Goal: Task Accomplishment & Management: Use online tool/utility

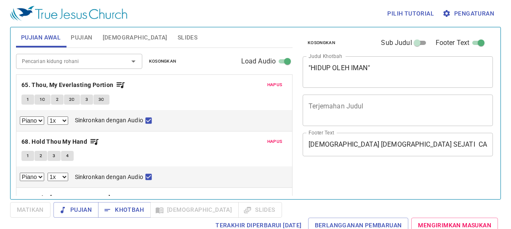
select select "1"
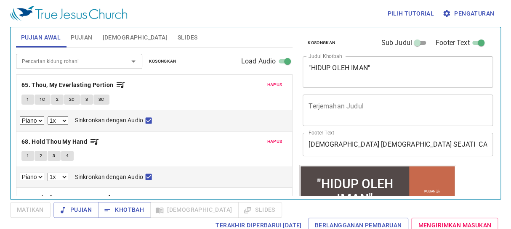
click at [269, 84] on span "Hapus" at bounding box center [274, 85] width 15 height 8
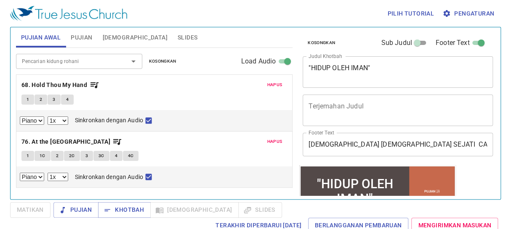
click at [273, 84] on span "Hapus" at bounding box center [274, 85] width 15 height 8
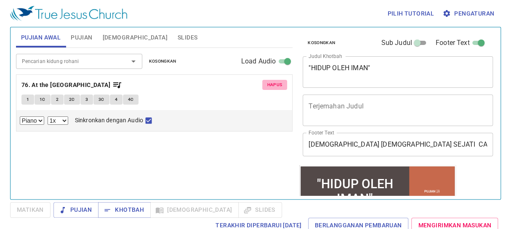
click at [273, 84] on span "Hapus" at bounding box center [274, 85] width 15 height 8
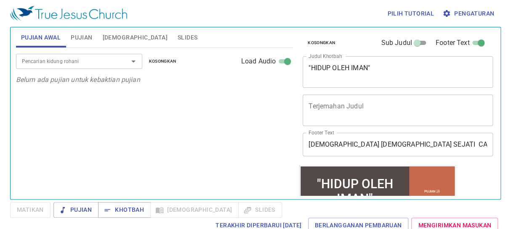
click at [46, 64] on input "Pencarian kidung rohani" at bounding box center [67, 61] width 96 height 10
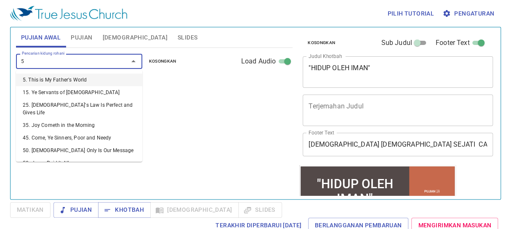
type input "50"
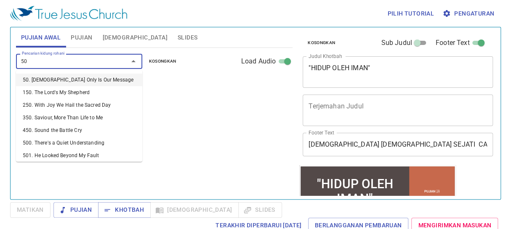
click at [55, 79] on li "50. Jesus Only Is Our Message" at bounding box center [79, 80] width 126 height 13
select select "1"
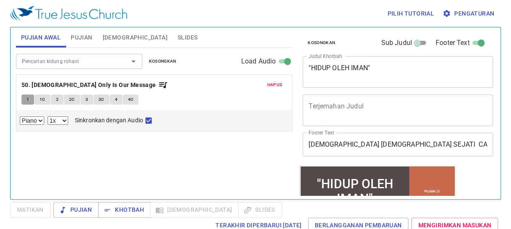
click at [29, 97] on button "1" at bounding box center [27, 100] width 13 height 10
checkbox input "false"
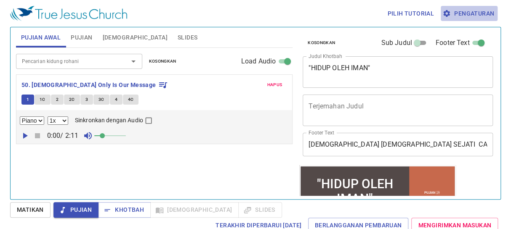
click at [474, 13] on span "Pengaturan" at bounding box center [469, 13] width 50 height 11
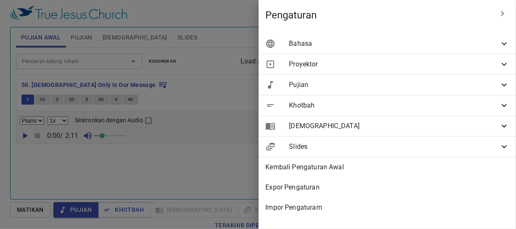
click at [459, 45] on span "Bahasa" at bounding box center [394, 44] width 210 height 10
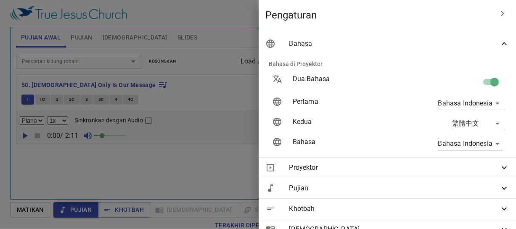
click at [483, 86] on input "checkbox" at bounding box center [495, 84] width 48 height 16
checkbox input "false"
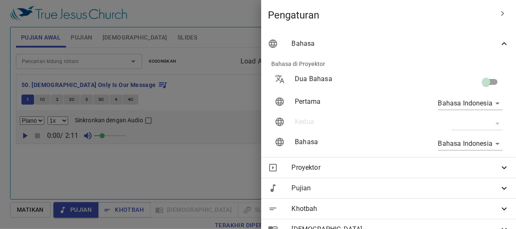
click at [223, 68] on div at bounding box center [258, 114] width 516 height 229
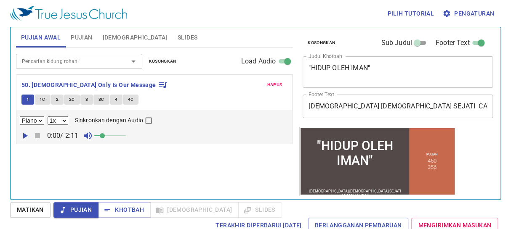
click at [72, 65] on input "Pencarian kidung rohani" at bounding box center [67, 61] width 96 height 10
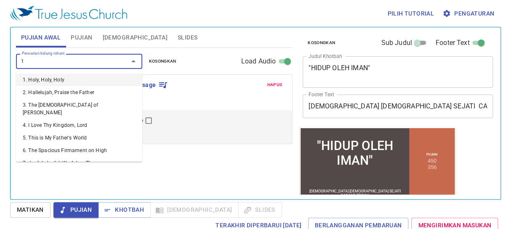
type input "11"
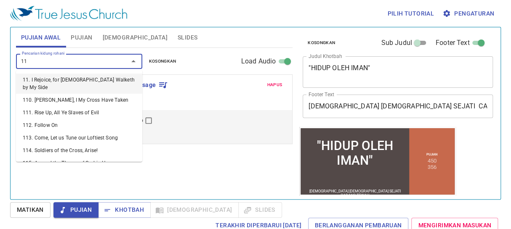
click at [72, 77] on li "11. I Rejoice, for [DEMOGRAPHIC_DATA] Walketh by My Side" at bounding box center [79, 84] width 126 height 20
select select "1"
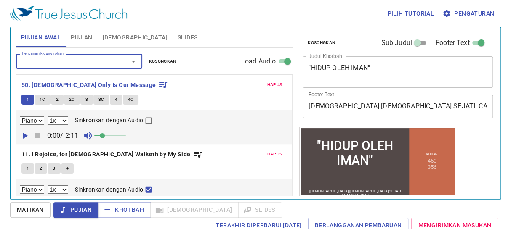
click at [27, 165] on span "1" at bounding box center [28, 169] width 3 height 8
checkbox input "false"
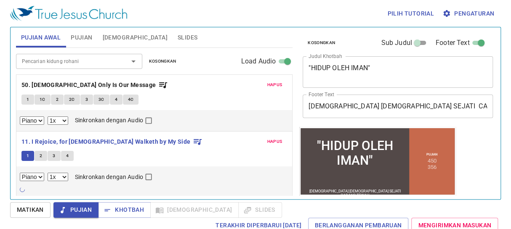
click at [27, 157] on span "1" at bounding box center [28, 156] width 3 height 8
click at [31, 216] on button "Matikan" at bounding box center [30, 210] width 40 height 16
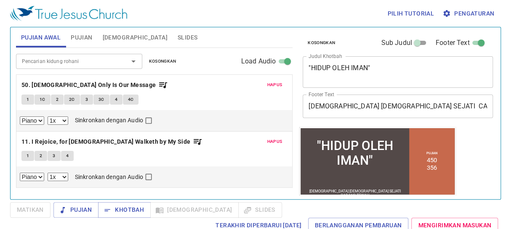
click at [32, 156] on button "1" at bounding box center [27, 156] width 13 height 10
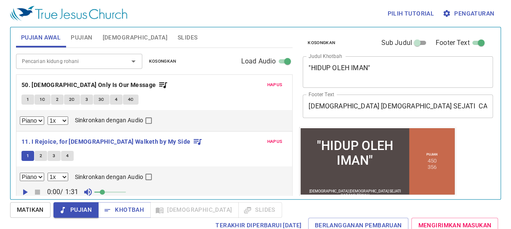
click at [91, 59] on input "Pencarian kidung rohani" at bounding box center [67, 61] width 96 height 10
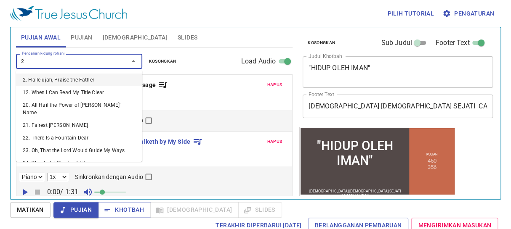
type input "26"
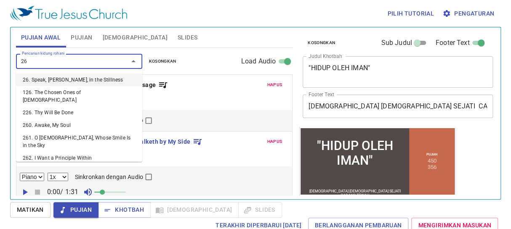
click at [63, 82] on li "26. Speak, [PERSON_NAME], in the Stillness" at bounding box center [79, 80] width 126 height 13
select select "1"
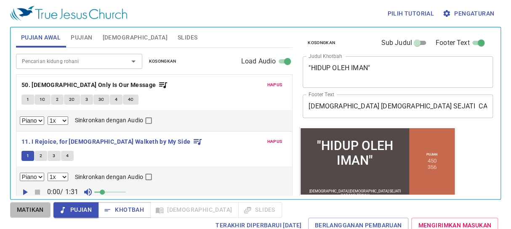
click at [31, 212] on span "Matikan" at bounding box center [30, 210] width 27 height 11
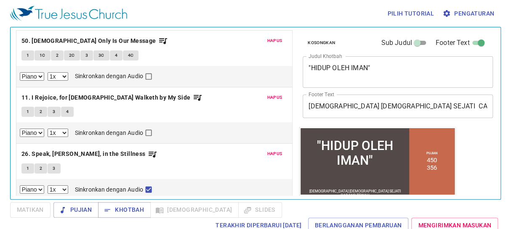
scroll to position [48, 0]
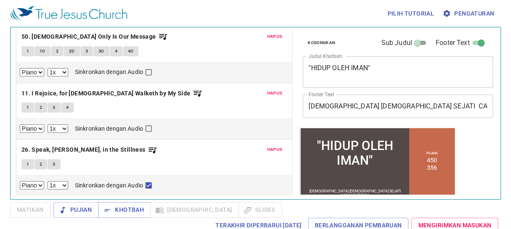
click at [27, 162] on span "1" at bounding box center [28, 165] width 3 height 8
checkbox input "false"
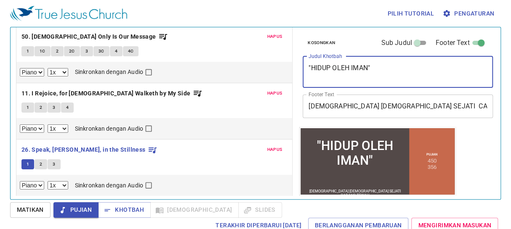
drag, startPoint x: 382, startPoint y: 67, endPoint x: 307, endPoint y: 70, distance: 74.5
click at [307, 70] on div ""HIDUP OLEH IMAN" x Judul Khotbah" at bounding box center [398, 72] width 190 height 32
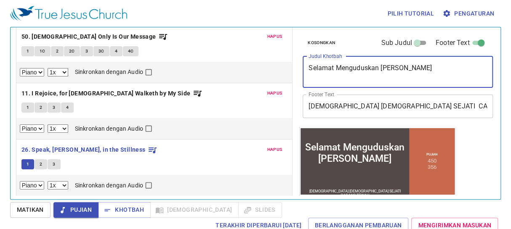
type textarea "Selamat Menguduskan Hari Sabat"
click at [216, 70] on div "Piano 0.6x 0.7x 0.8x 0.9x 1x 1.1x 1.2x 1.3x 1.4x 1.5x 1.7x 2x Sinkronkan dengan…" at bounding box center [154, 72] width 269 height 11
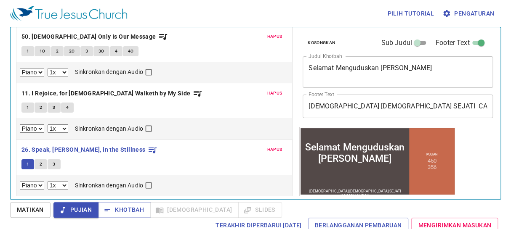
scroll to position [0, 0]
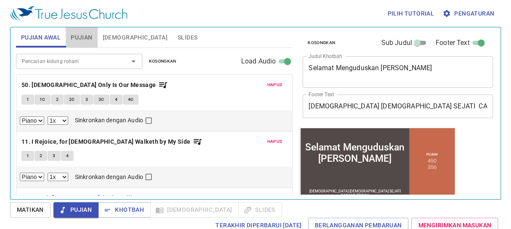
click at [85, 34] on span "Pujian" at bounding box center [81, 37] width 21 height 11
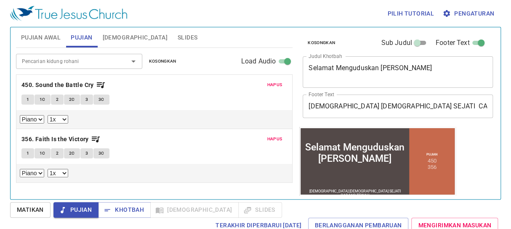
click at [268, 84] on span "Hapus" at bounding box center [274, 85] width 15 height 8
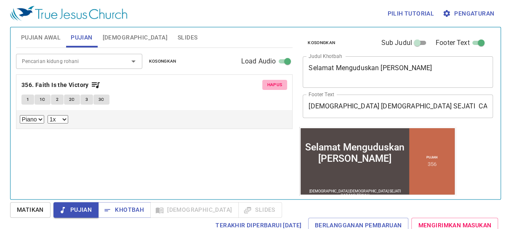
click at [268, 84] on span "Hapus" at bounding box center [274, 85] width 15 height 8
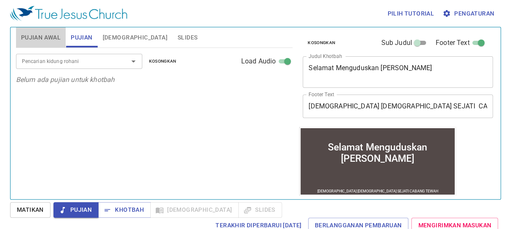
click at [33, 42] on span "Pujian Awal" at bounding box center [41, 37] width 40 height 11
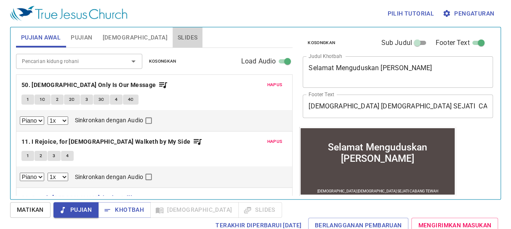
click at [178, 41] on span "Slides" at bounding box center [188, 37] width 20 height 11
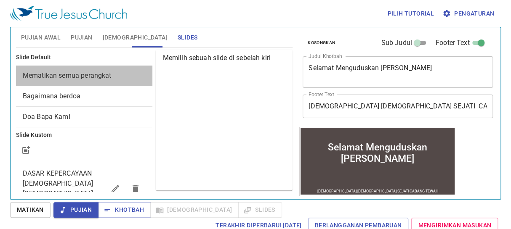
click at [89, 77] on span "Mematikan semua perangkat" at bounding box center [67, 76] width 89 height 8
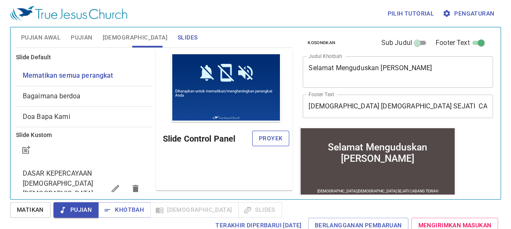
click at [266, 143] on span "Proyek" at bounding box center [271, 138] width 24 height 11
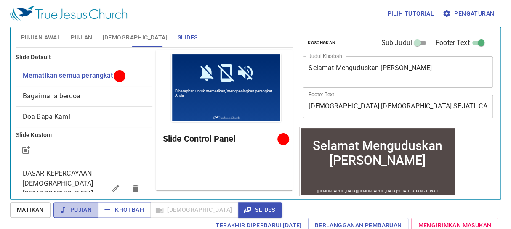
click at [64, 210] on icon "button" at bounding box center [62, 210] width 8 height 8
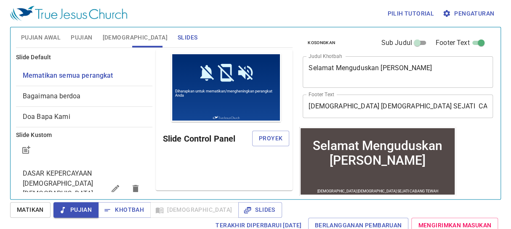
click at [42, 35] on span "Pujian Awal" at bounding box center [41, 37] width 40 height 11
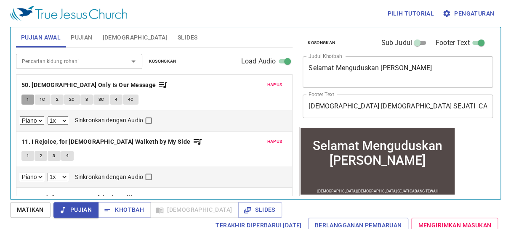
click at [31, 98] on button "1" at bounding box center [27, 100] width 13 height 10
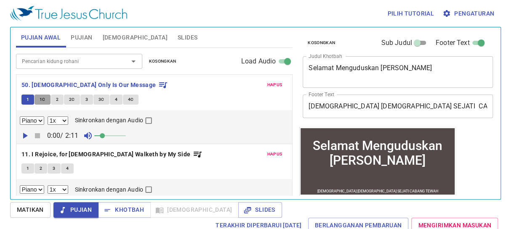
click at [42, 98] on span "1C" at bounding box center [43, 100] width 6 height 8
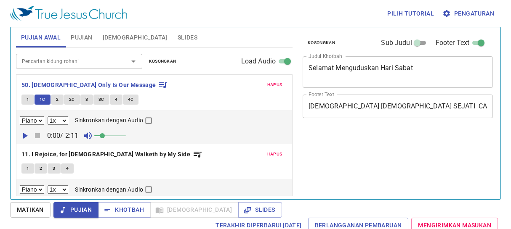
select select "1"
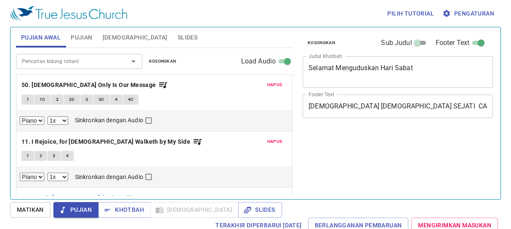
select select "1"
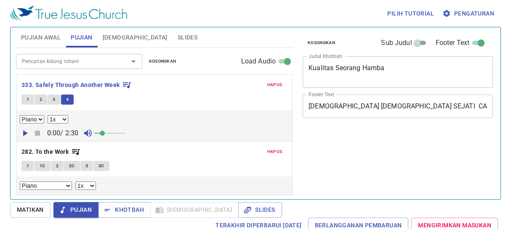
select select "1"
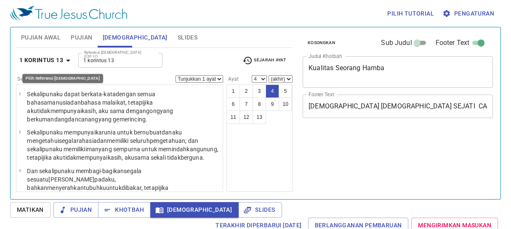
select select "4"
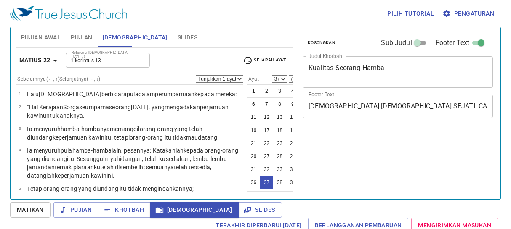
select select "37"
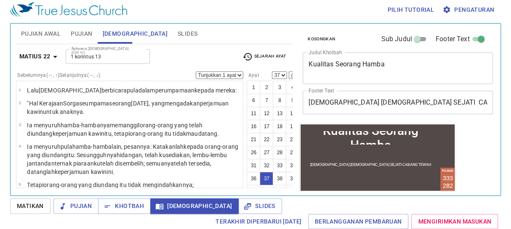
scroll to position [50, 0]
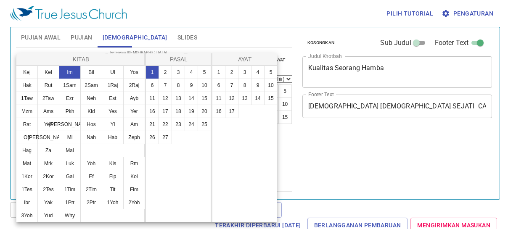
scroll to position [4, 0]
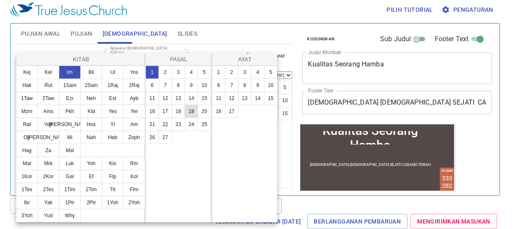
click at [190, 110] on button "19" at bounding box center [191, 111] width 13 height 13
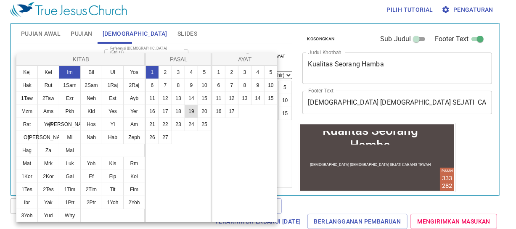
click at [190, 110] on button "19" at bounding box center [191, 111] width 13 height 13
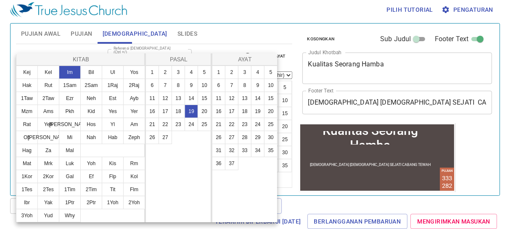
select select "37"
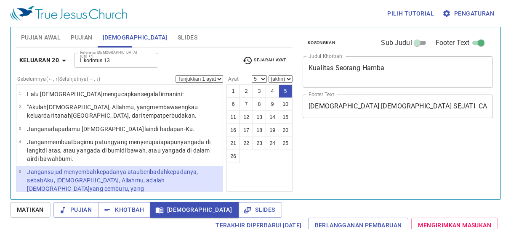
select select "5"
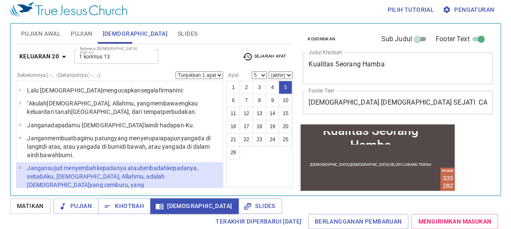
scroll to position [51, 0]
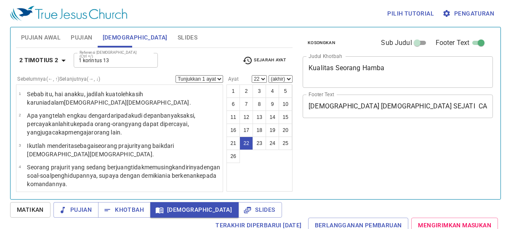
select select "22"
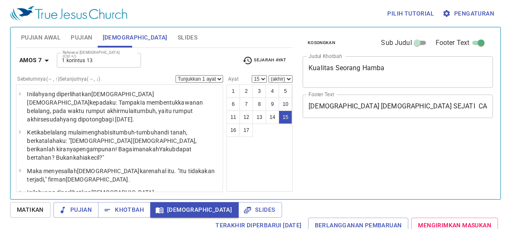
select select "15"
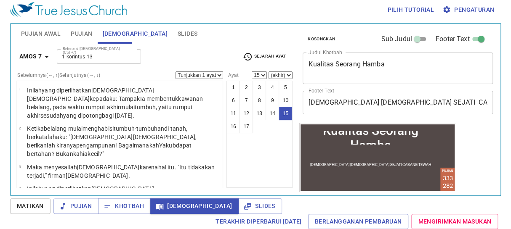
scroll to position [321, 0]
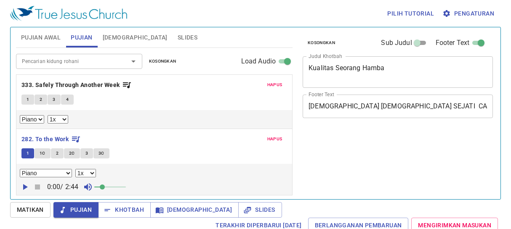
select select "1"
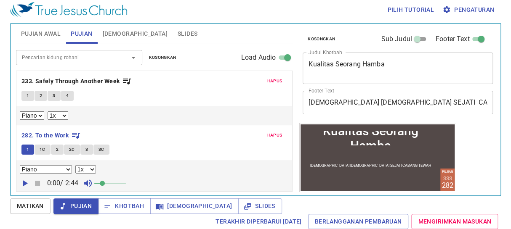
click at [39, 147] on button "1C" at bounding box center [43, 150] width 16 height 10
click at [47, 149] on button "1C" at bounding box center [43, 150] width 16 height 10
click at [45, 148] on span "1C" at bounding box center [43, 150] width 6 height 8
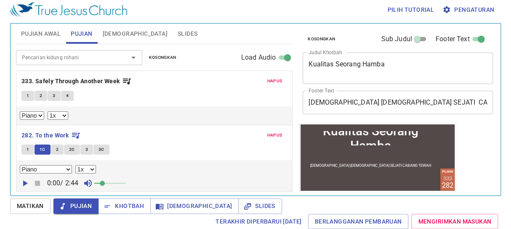
click at [45, 148] on span "1C" at bounding box center [43, 150] width 6 height 8
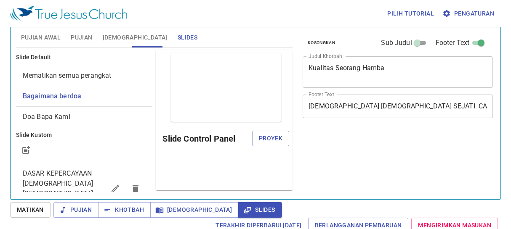
select select "11"
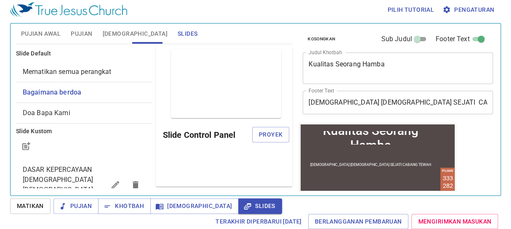
click at [76, 164] on div "DASAR KEPERCAYAAN [DEMOGRAPHIC_DATA] [DEMOGRAPHIC_DATA] SEJATI" at bounding box center [84, 185] width 137 height 50
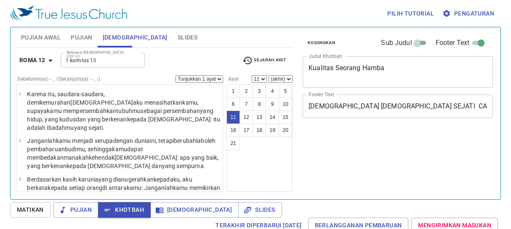
select select "11"
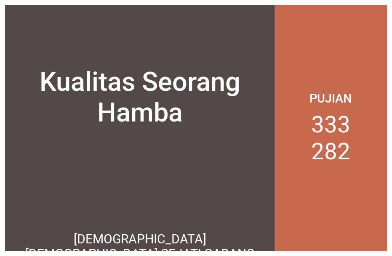
click at [324, 144] on li "282" at bounding box center [330, 151] width 39 height 27
click at [391, 34] on div "Kualitas Seorang Hamba Kualitas Seorang Hamba [DEMOGRAPHIC_DATA] [DEMOGRAPHIC_D…" at bounding box center [196, 128] width 392 height 256
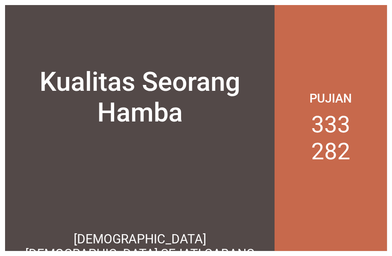
click at [177, 54] on div "Kualitas Seorang Hamba" at bounding box center [139, 97] width 269 height 135
click at [196, 124] on div "Kualitas Seorang Hamba" at bounding box center [139, 96] width 259 height 61
click at [46, 222] on div at bounding box center [139, 195] width 269 height 61
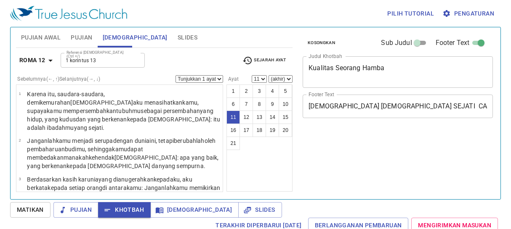
select select "11"
